Goal: Entertainment & Leisure: Consume media (video, audio)

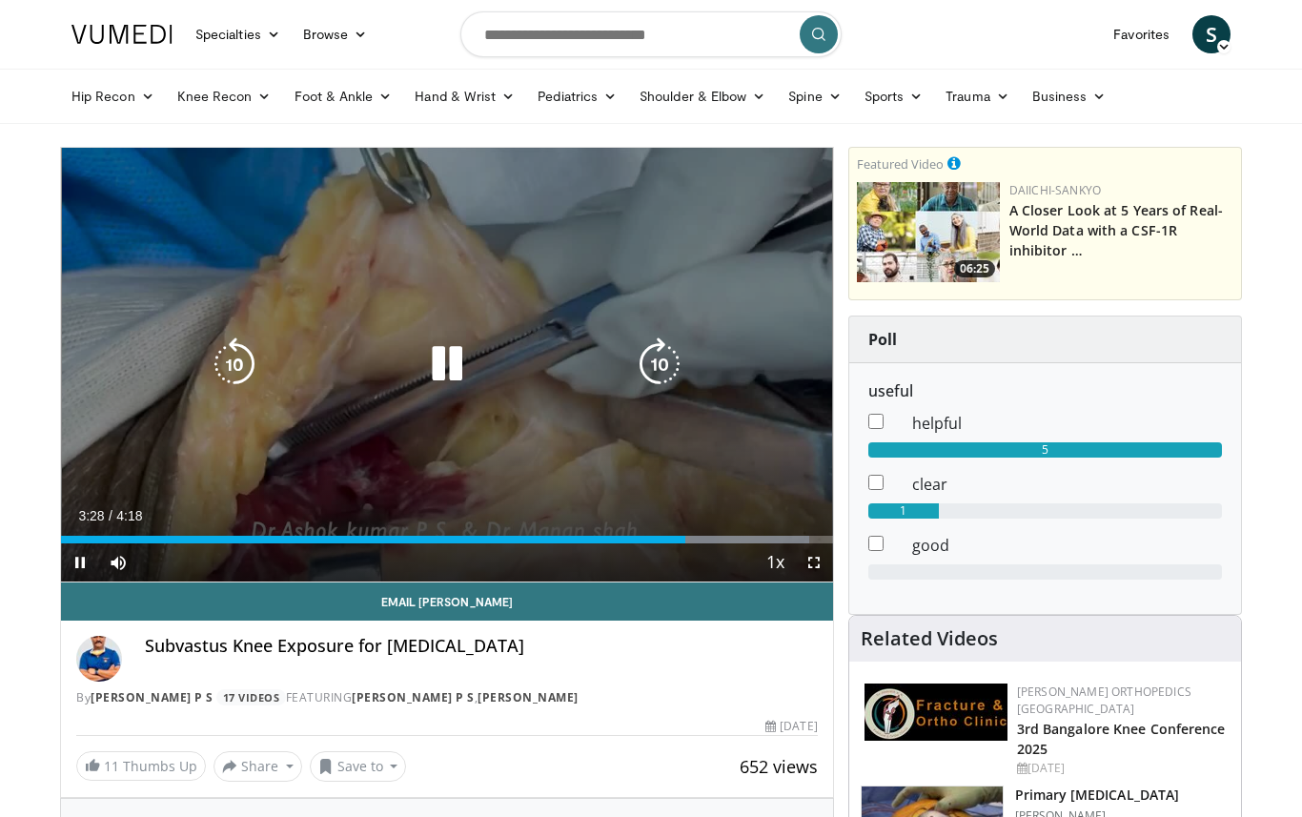
click at [437, 366] on icon "Video Player" at bounding box center [446, 363] width 53 height 53
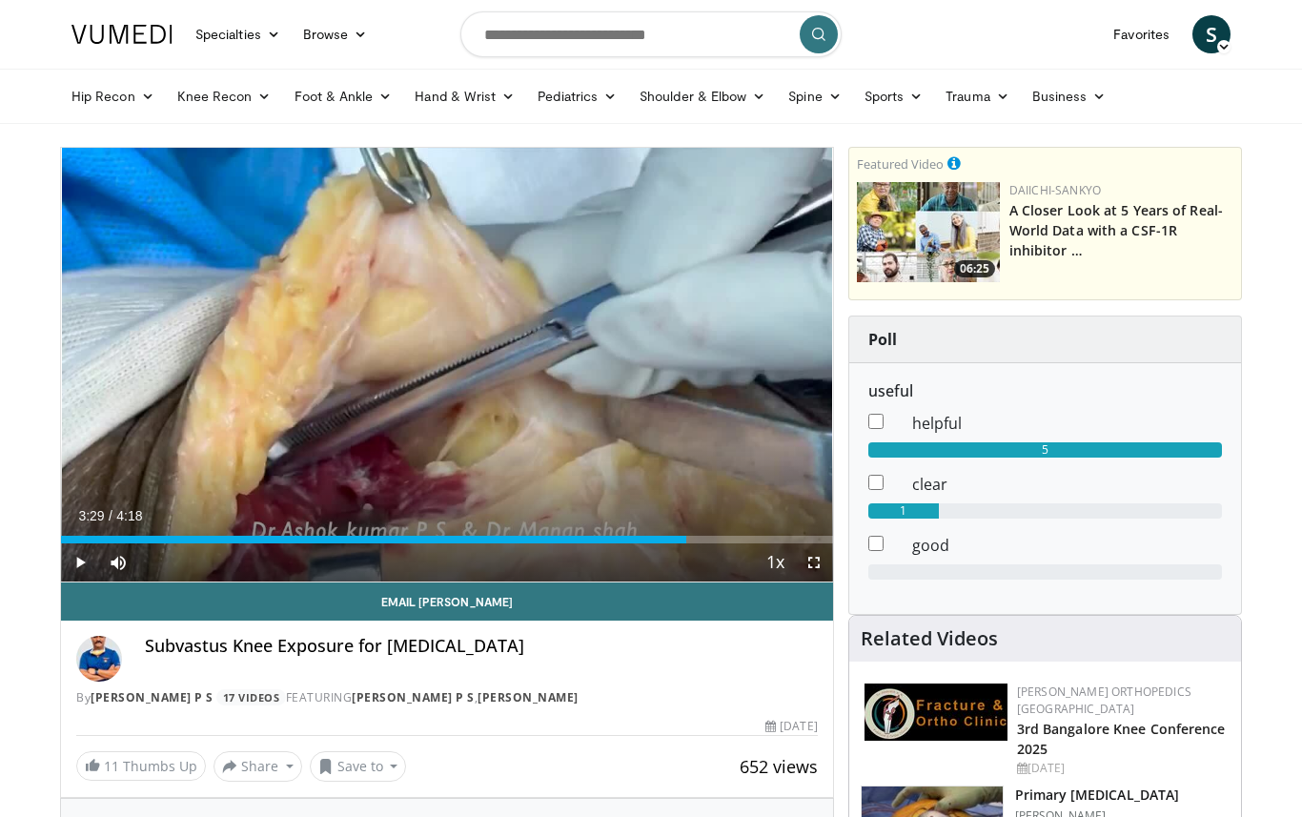
click at [489, 426] on div "10 seconds Tap to unmute" at bounding box center [447, 365] width 772 height 434
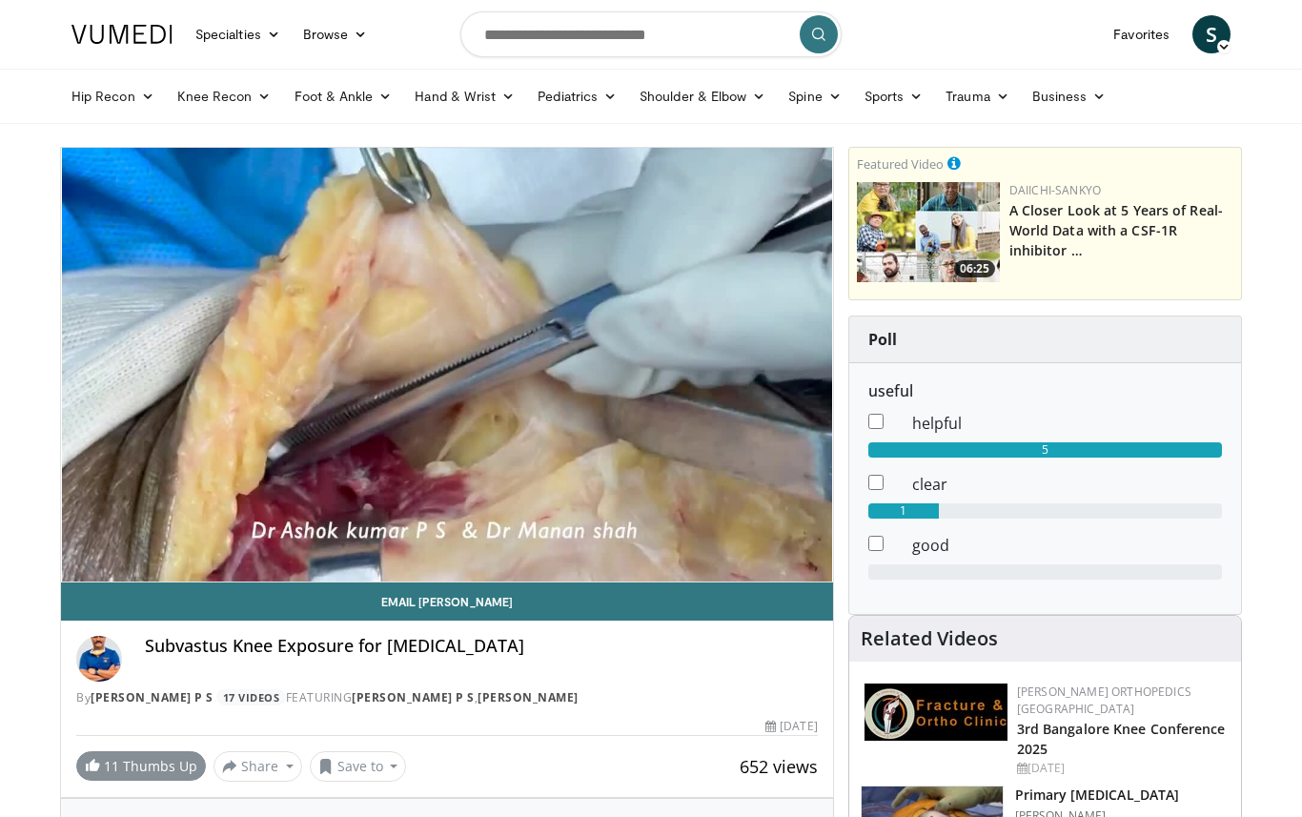
click at [141, 751] on link "11 Thumbs Up" at bounding box center [141, 766] width 130 height 30
click at [384, 772] on button "Save to" at bounding box center [358, 766] width 97 height 30
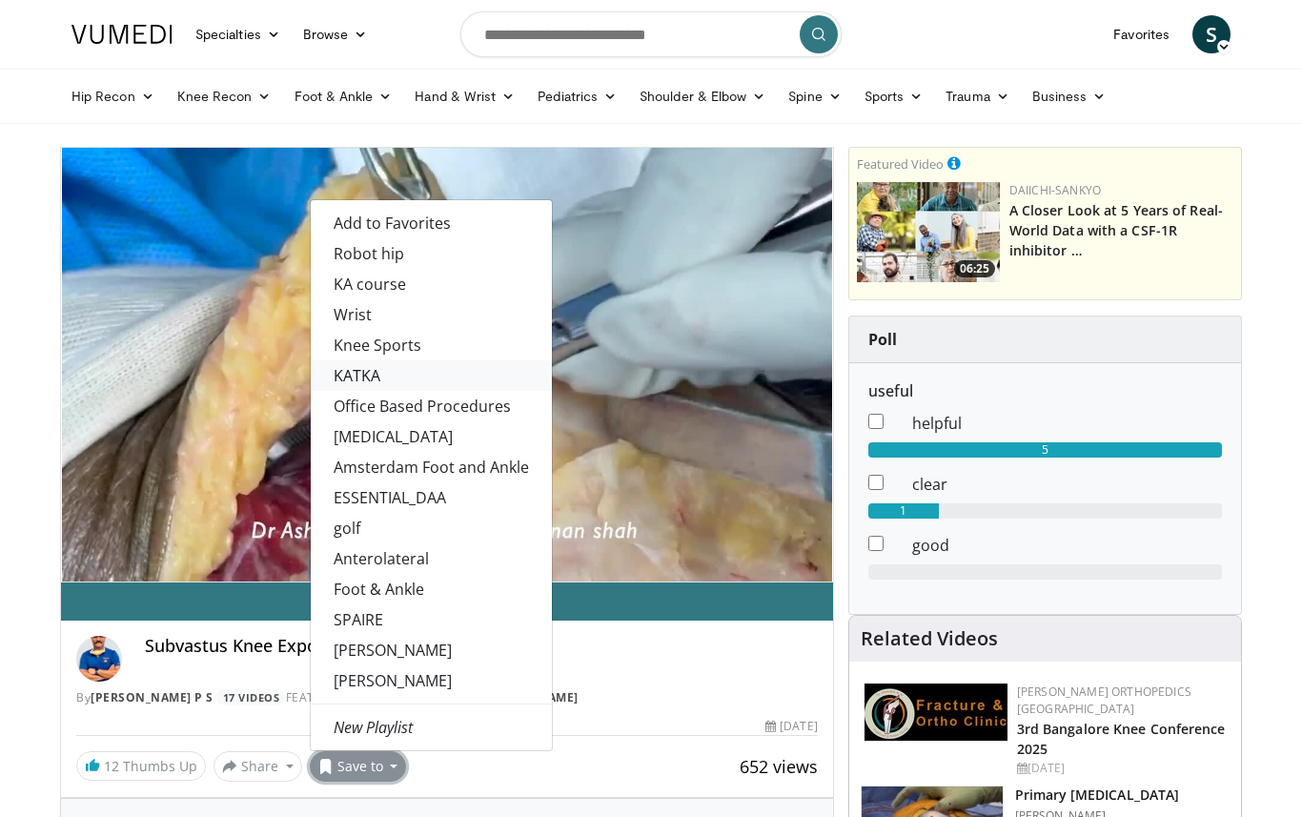
click at [446, 371] on link "KATKA" at bounding box center [431, 375] width 241 height 30
